Goal: Task Accomplishment & Management: Manage account settings

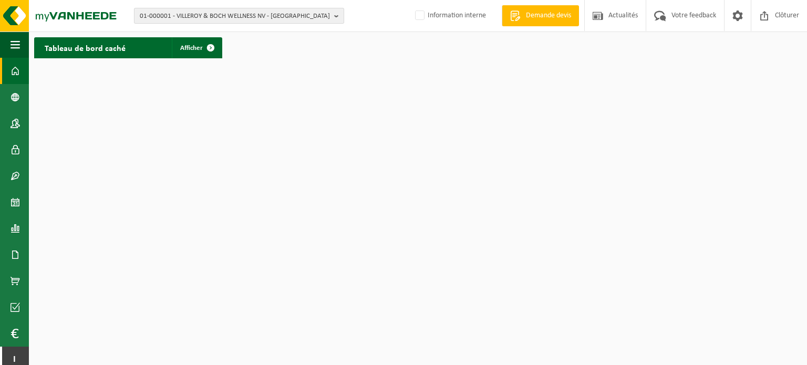
click at [337, 16] on b "button" at bounding box center [338, 15] width 9 height 15
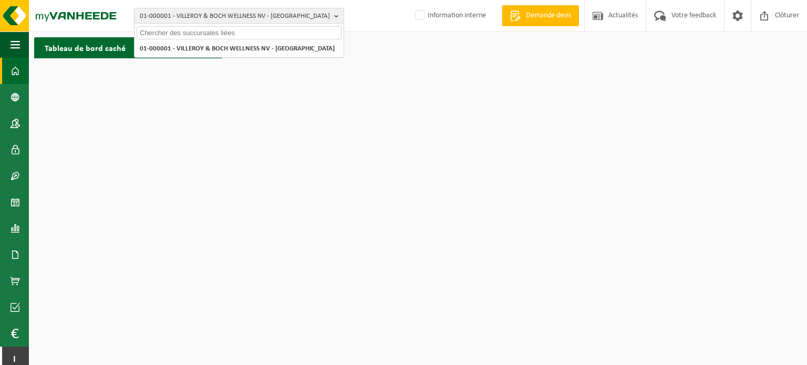
click at [168, 31] on input "text" at bounding box center [239, 32] width 205 height 13
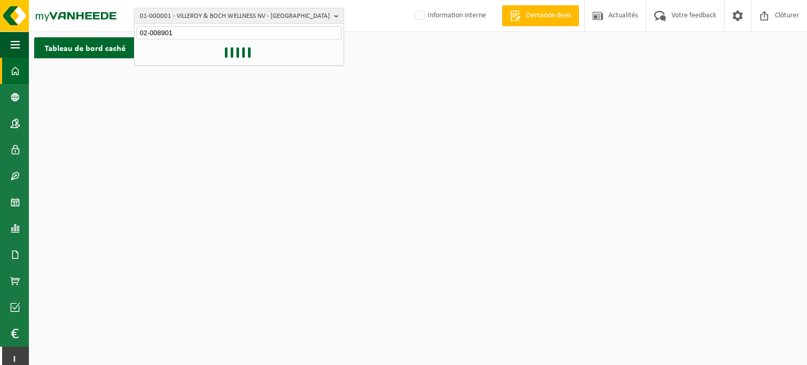
type input "02-008901"
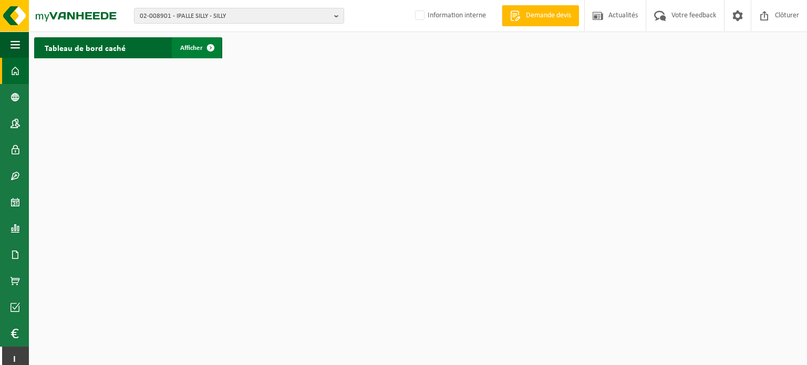
click at [197, 47] on span "Afficher" at bounding box center [191, 48] width 23 height 7
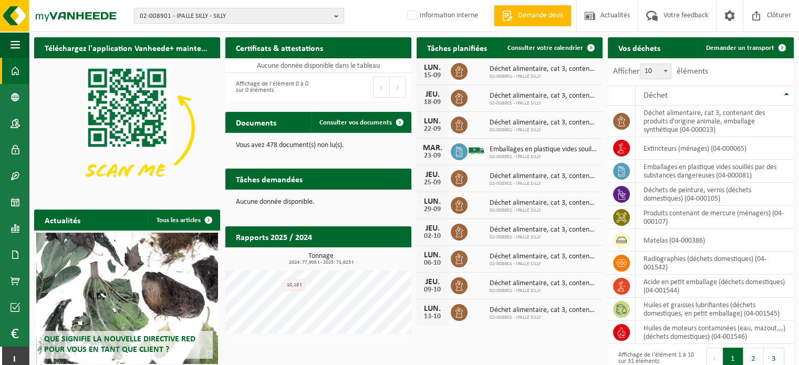
click at [339, 13] on b "button" at bounding box center [338, 15] width 9 height 15
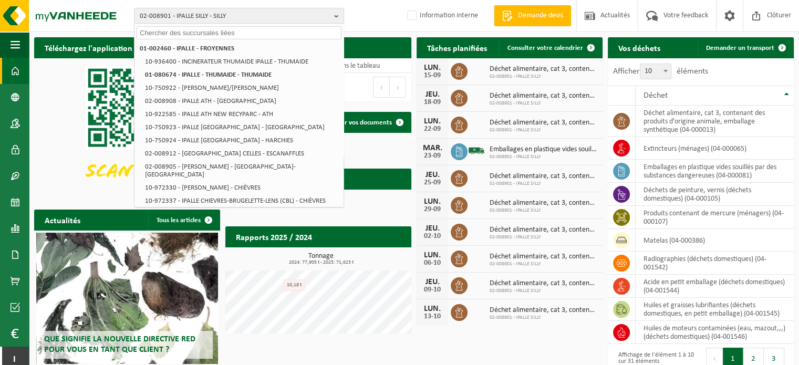
click at [186, 28] on input "text" at bounding box center [239, 32] width 205 height 13
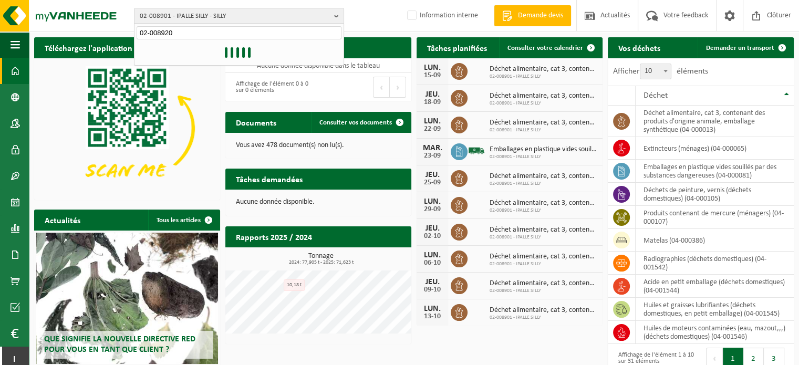
type input "02-008920"
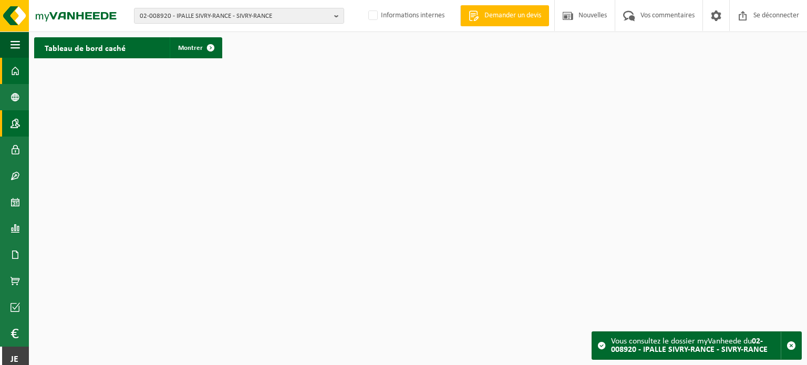
click at [8, 123] on link "Contacts" at bounding box center [14, 123] width 29 height 26
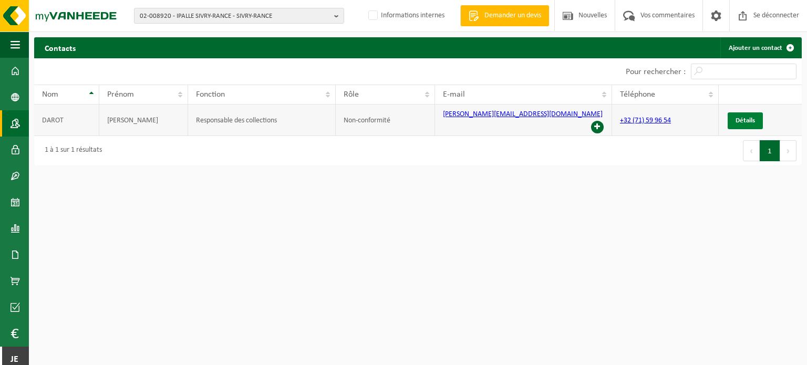
drag, startPoint x: 741, startPoint y: 117, endPoint x: 578, endPoint y: 224, distance: 195.7
click at [742, 117] on font "Détails" at bounding box center [744, 120] width 19 height 7
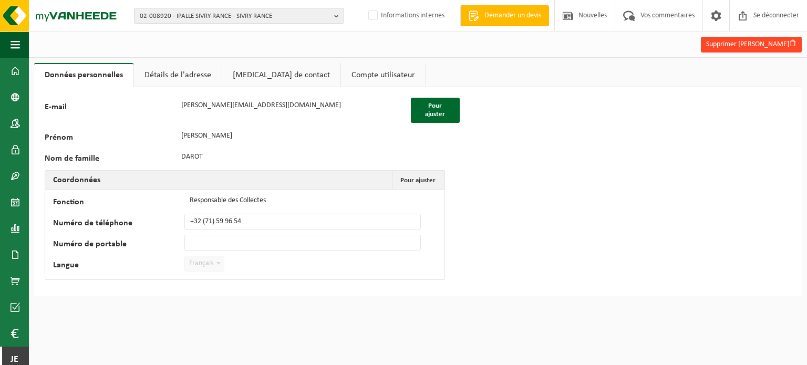
click at [763, 44] on font "Supprimer [PERSON_NAME]" at bounding box center [747, 44] width 83 height 8
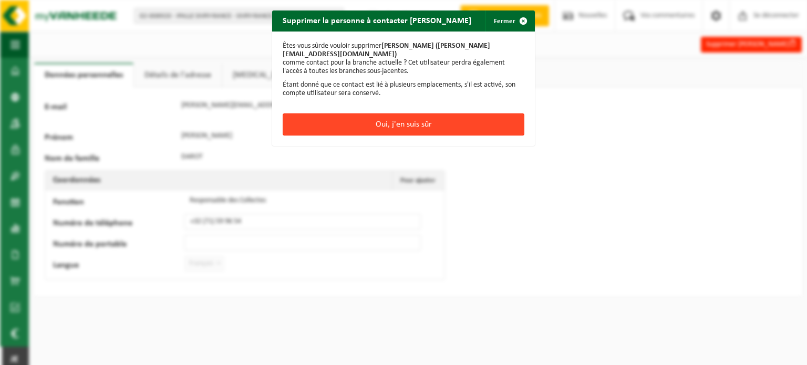
click at [433, 121] on button "Oui, j'en suis sûr" at bounding box center [404, 124] width 242 height 22
